Goal: Transaction & Acquisition: Purchase product/service

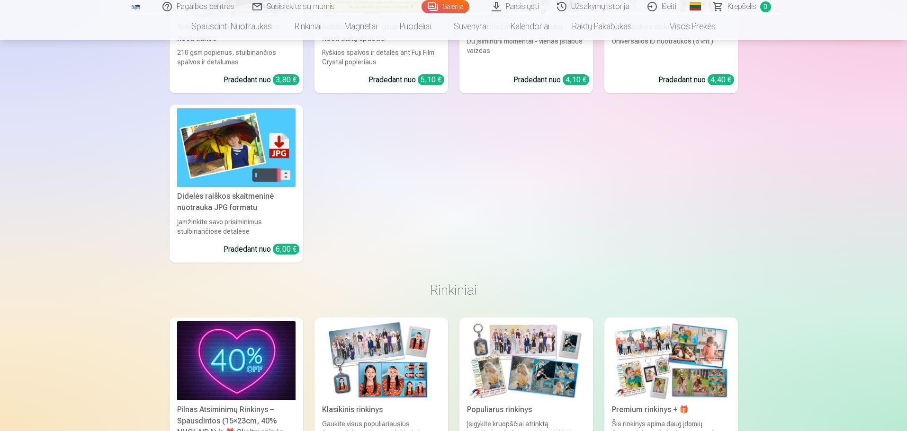
scroll to position [5934, 0]
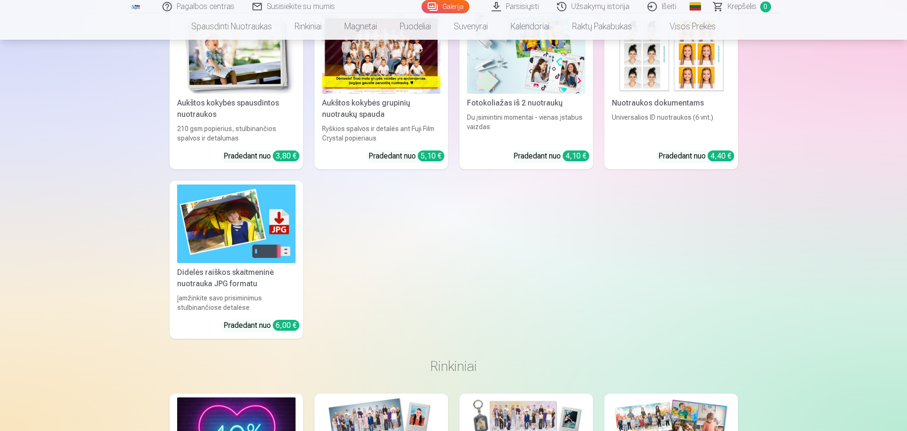
click at [236, 225] on img at bounding box center [236, 224] width 118 height 79
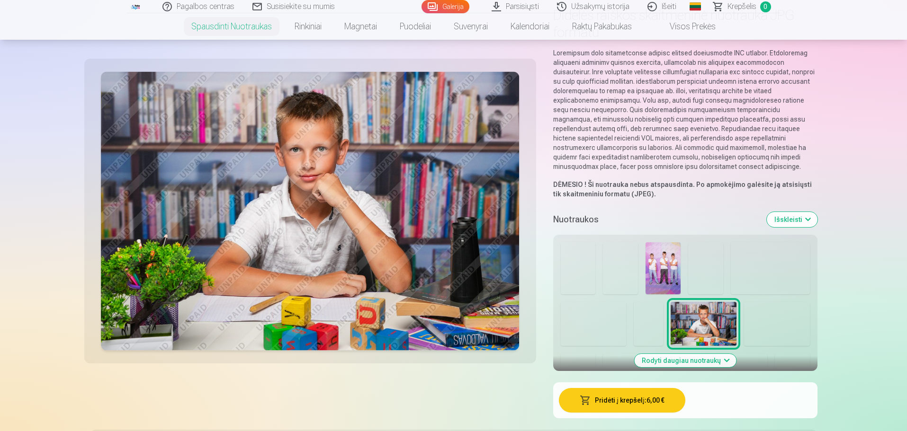
scroll to position [63, 0]
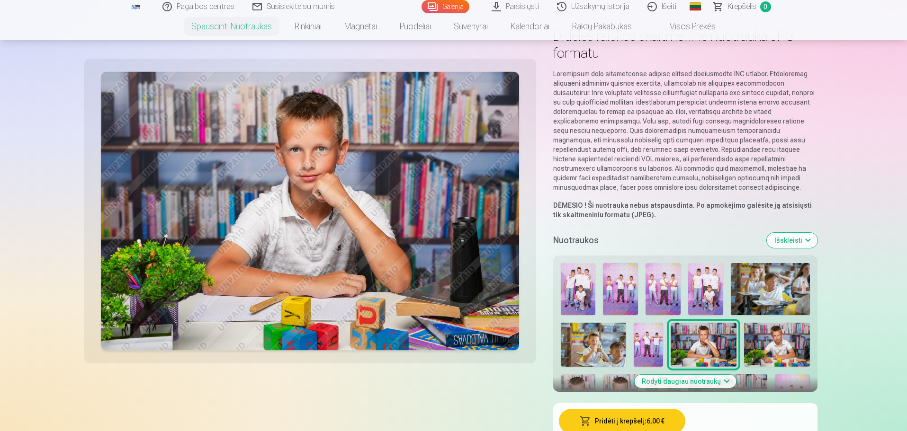
click at [587, 296] on img at bounding box center [578, 289] width 35 height 53
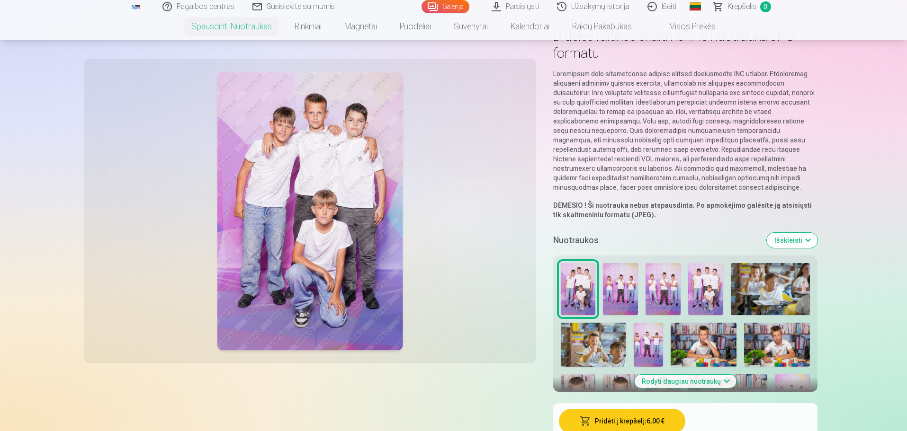
click at [804, 241] on button "Išskleisti" at bounding box center [792, 240] width 51 height 15
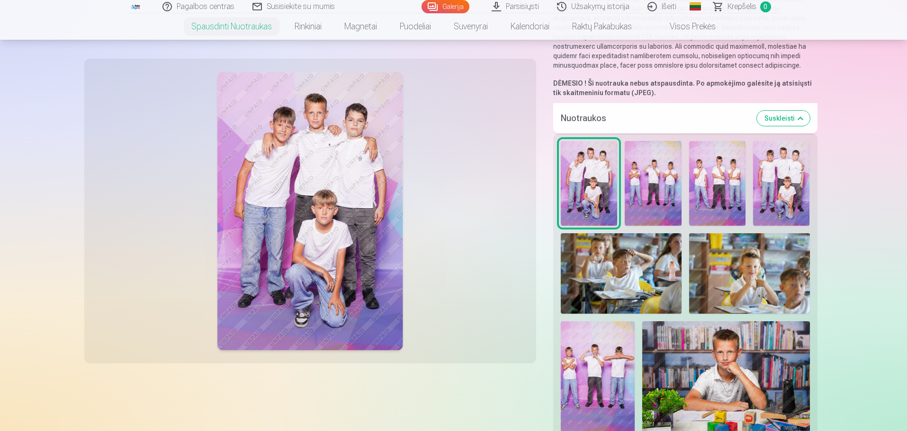
scroll to position [126, 0]
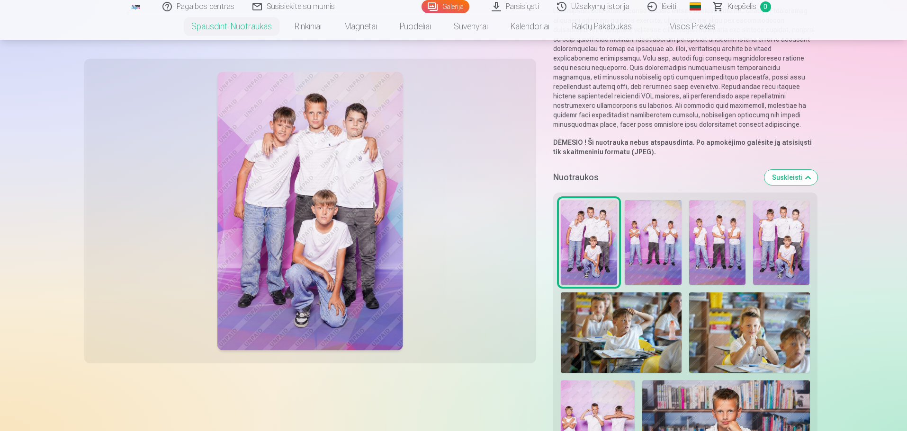
click at [656, 242] on img at bounding box center [652, 242] width 57 height 85
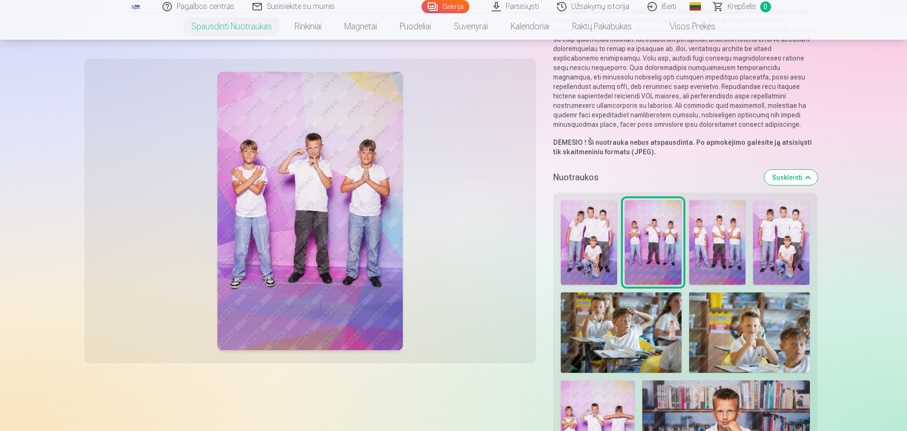
click at [606, 253] on img at bounding box center [589, 242] width 57 height 85
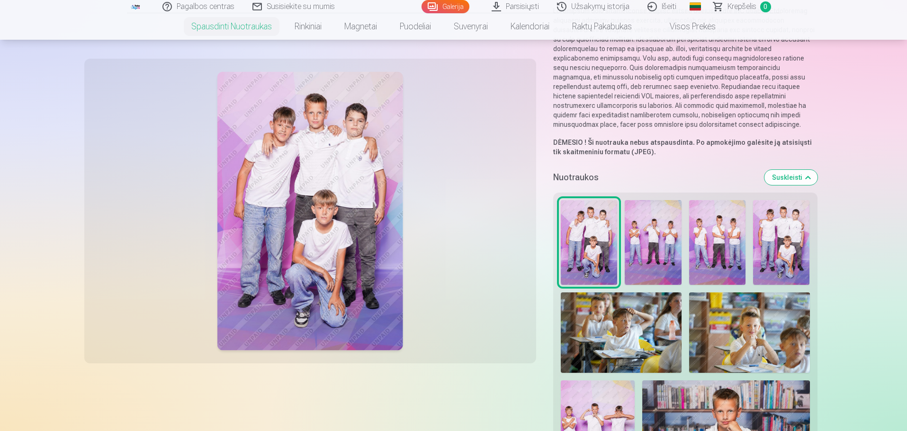
click at [656, 243] on img at bounding box center [652, 242] width 57 height 85
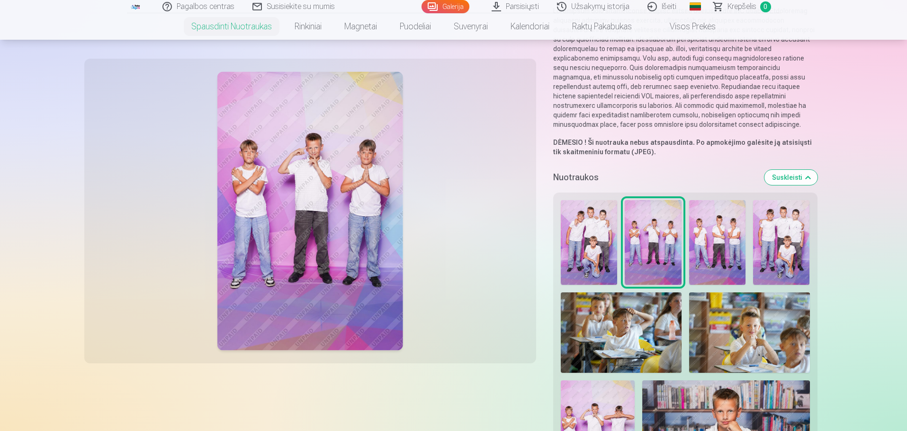
click at [587, 251] on img at bounding box center [589, 242] width 57 height 85
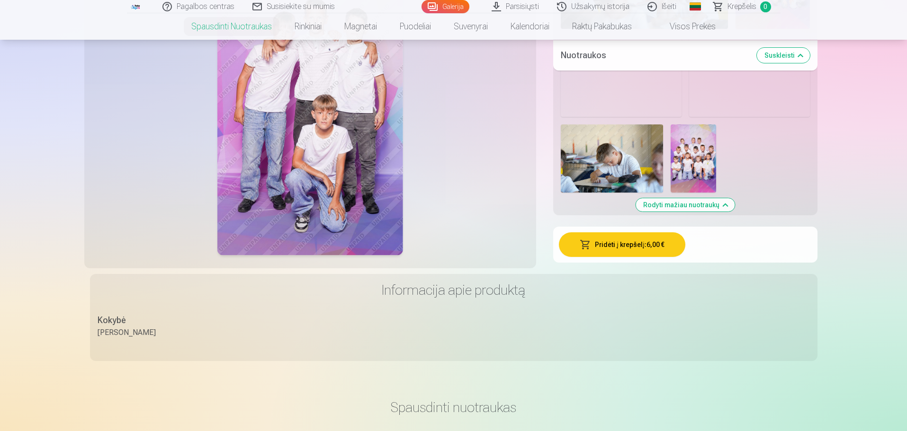
scroll to position [1010, 0]
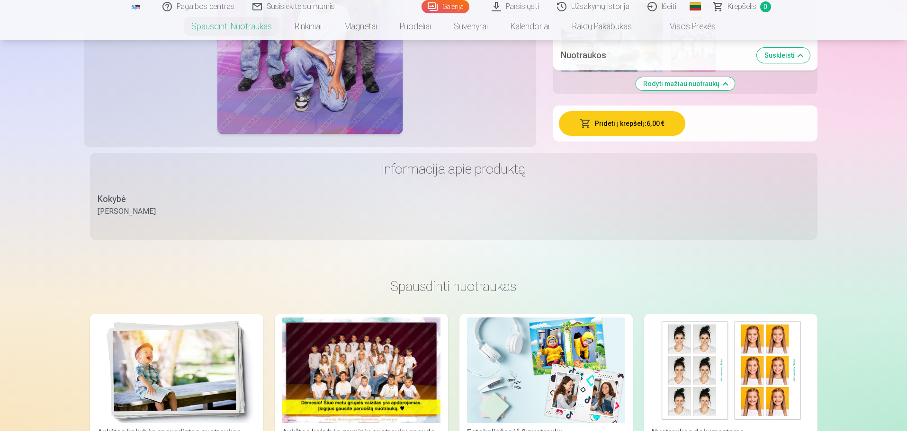
click at [616, 122] on button "Pridėti į krepšelį : 6,00 €" at bounding box center [622, 123] width 126 height 25
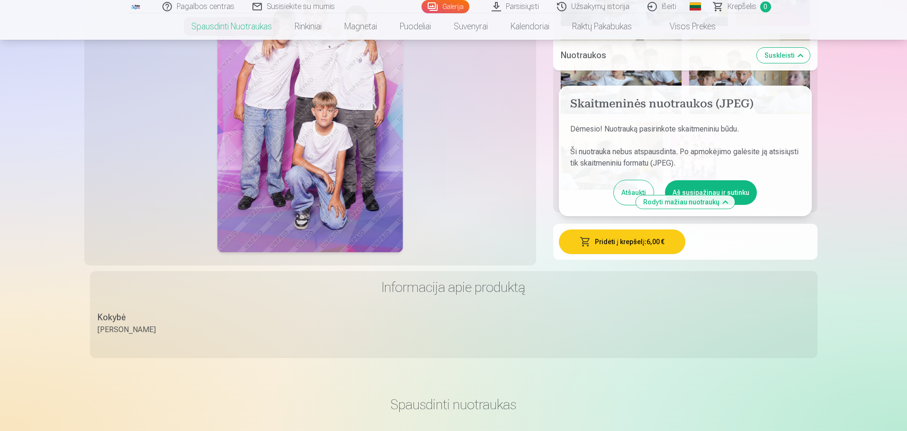
scroll to position [820, 0]
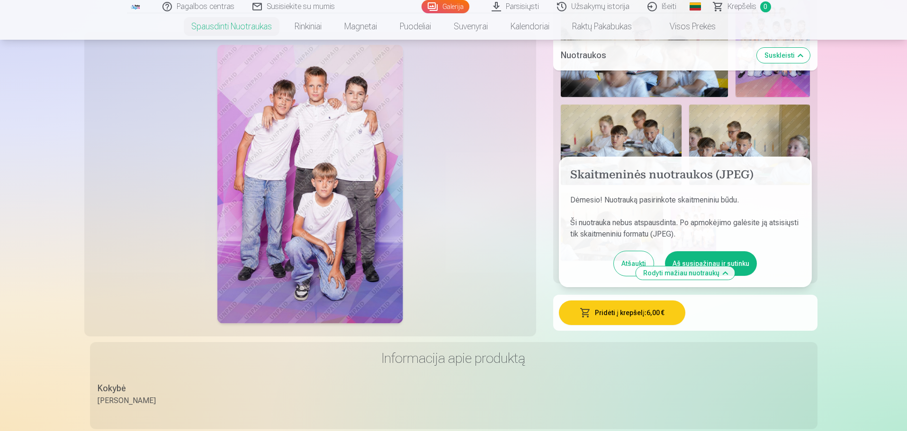
click at [629, 260] on button "Atšaukti" at bounding box center [634, 263] width 40 height 25
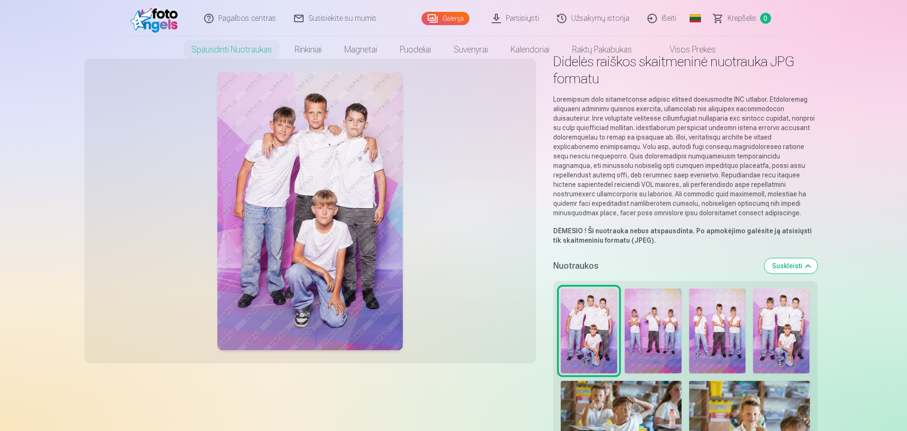
scroll to position [0, 0]
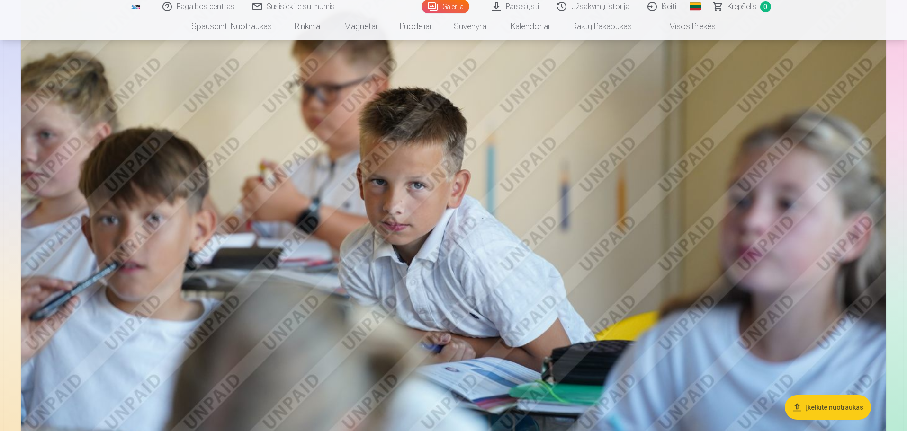
scroll to position [4924, 0]
